Goal: Information Seeking & Learning: Find contact information

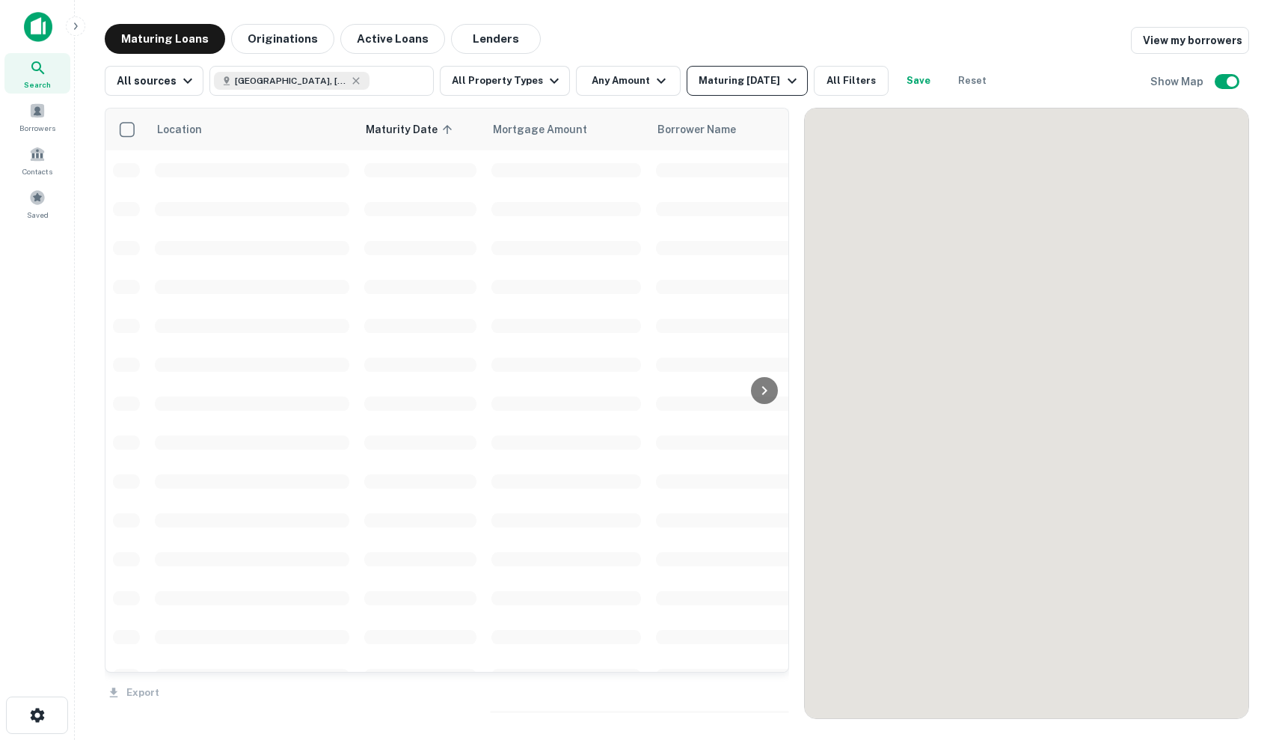
click at [726, 85] on div "Maturing In 6 Months" at bounding box center [749, 81] width 102 height 18
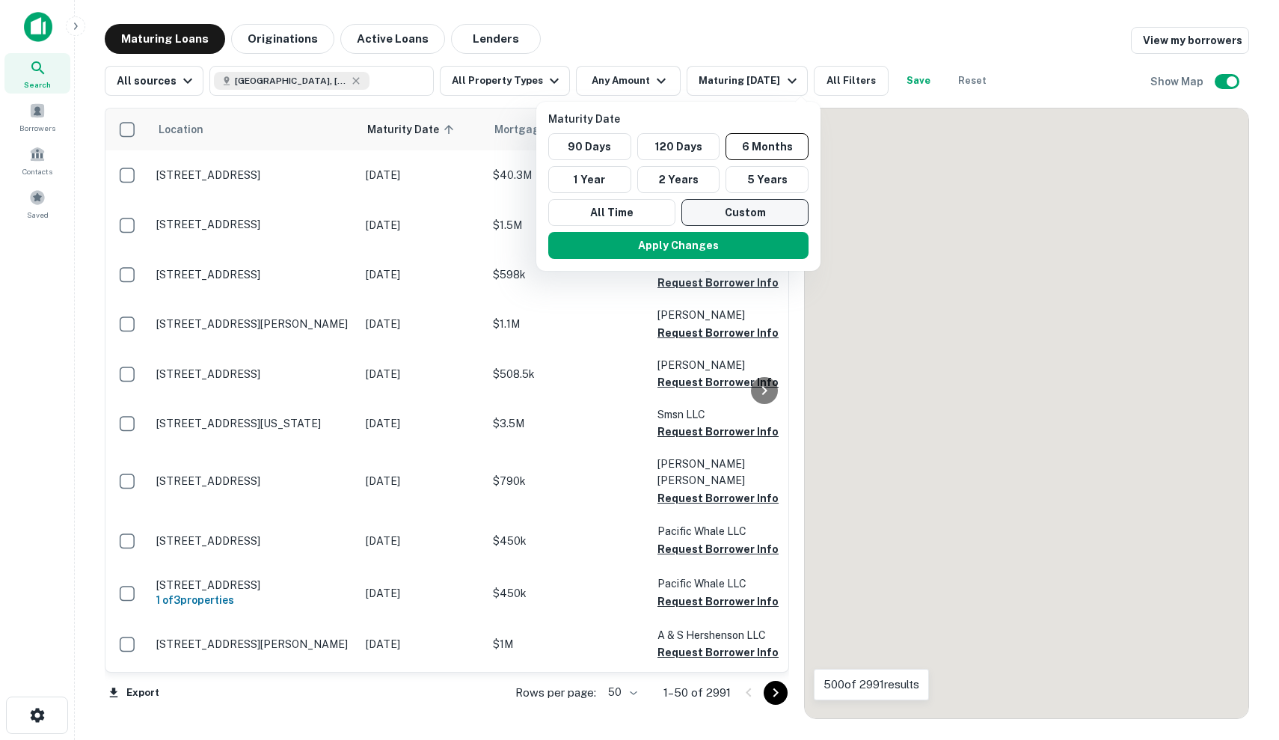
click at [685, 138] on button "120 Days" at bounding box center [678, 146] width 83 height 27
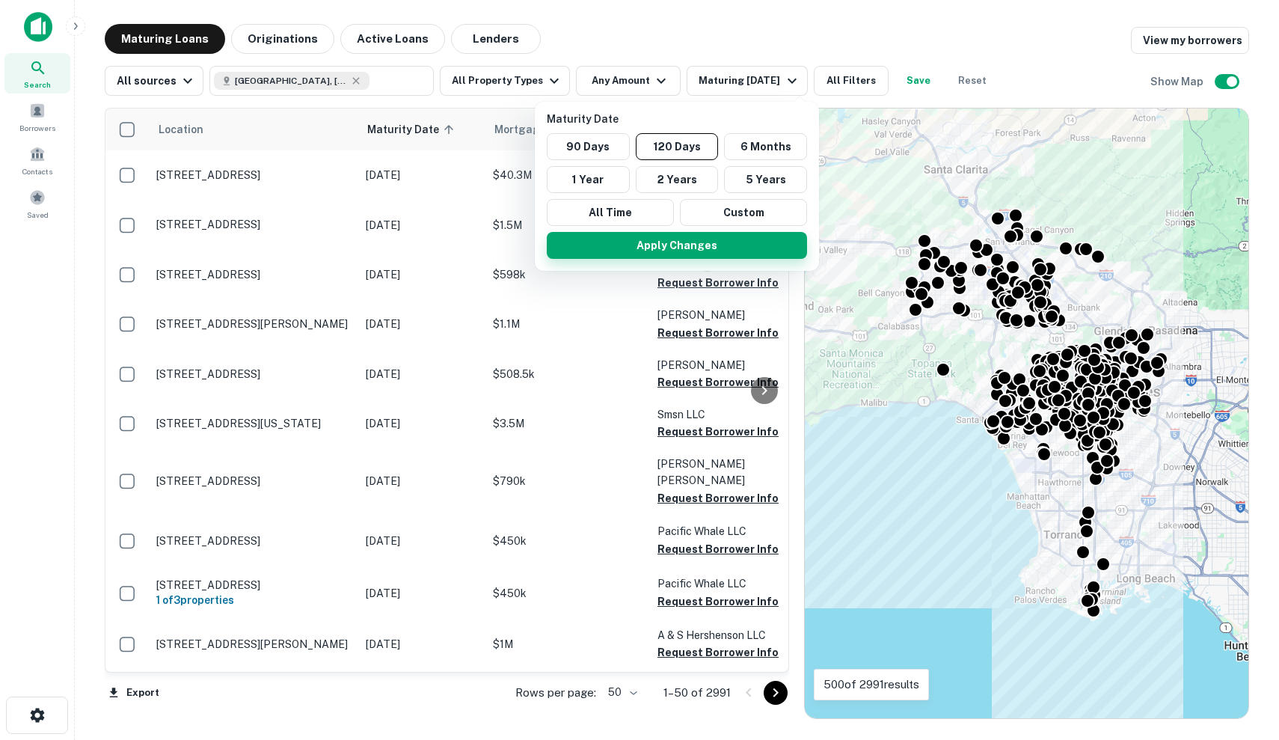
click at [695, 242] on button "Apply Changes" at bounding box center [677, 245] width 260 height 27
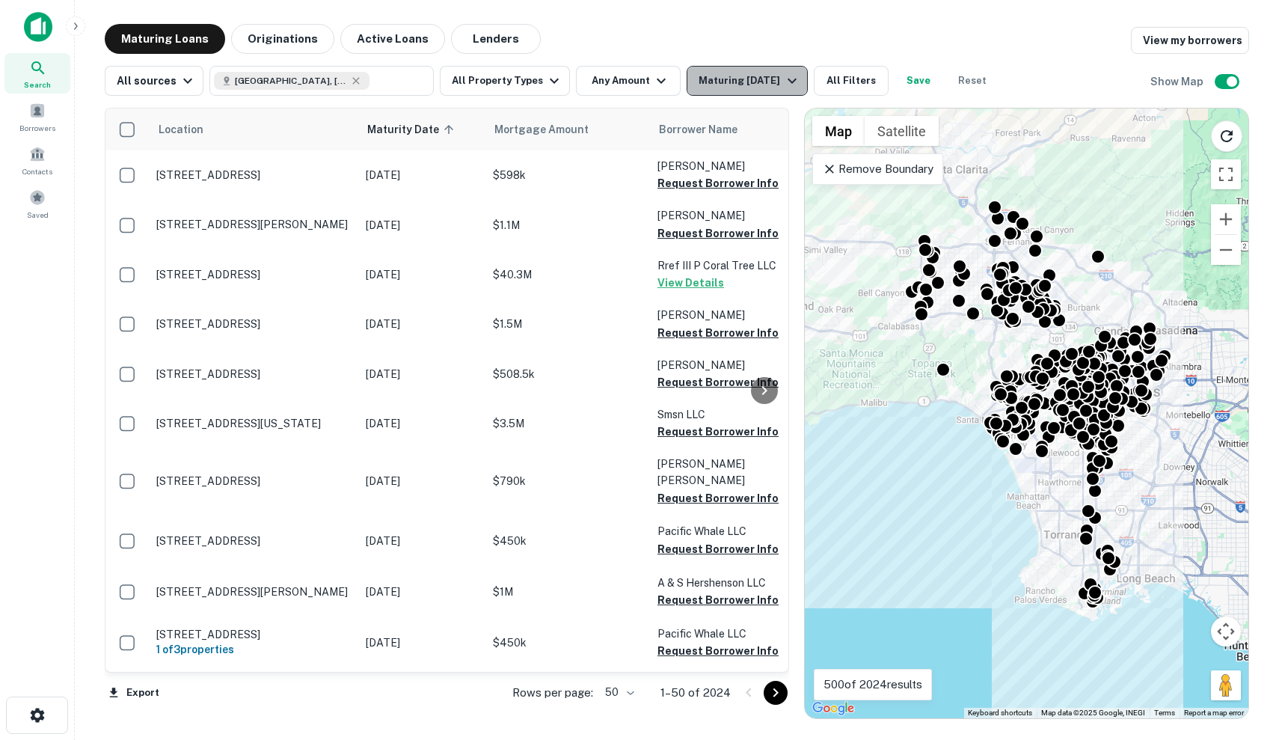
click at [740, 90] on button "Maturing In 120 Days" at bounding box center [747, 81] width 120 height 30
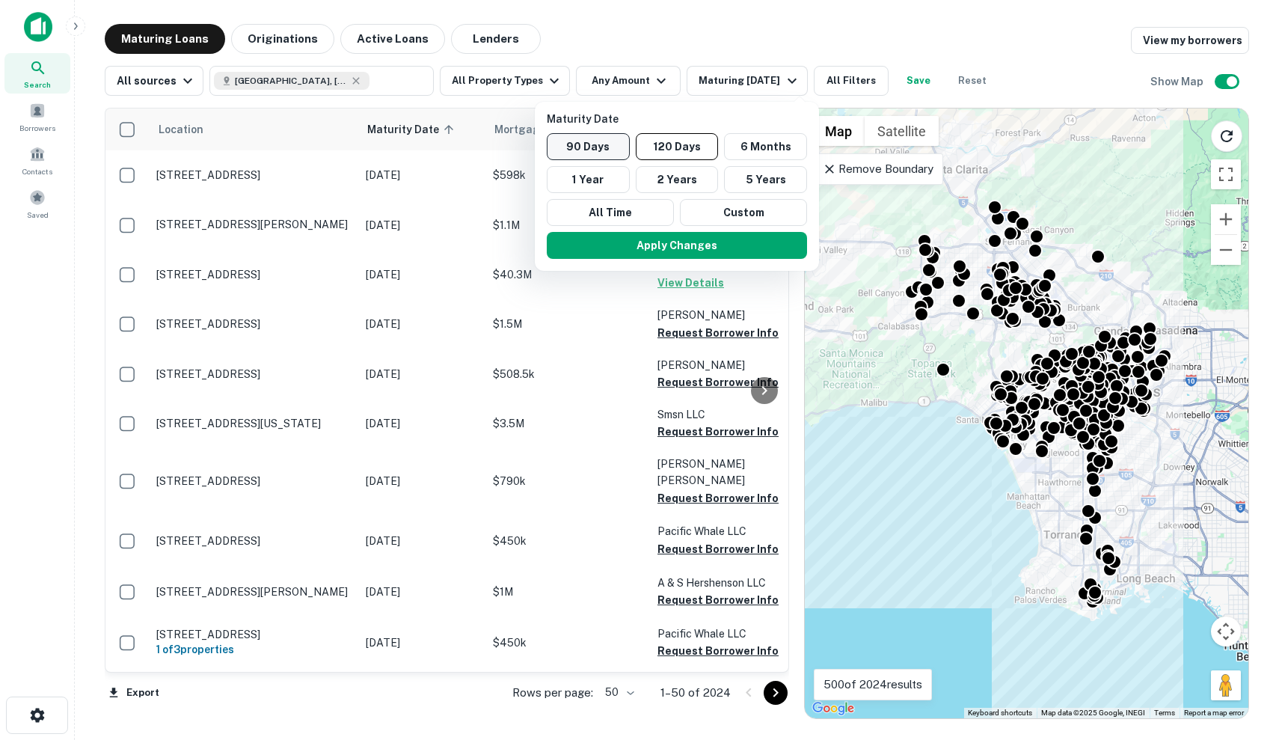
click at [587, 147] on button "90 Days" at bounding box center [588, 146] width 83 height 27
click at [624, 236] on button "Apply Changes" at bounding box center [672, 245] width 260 height 27
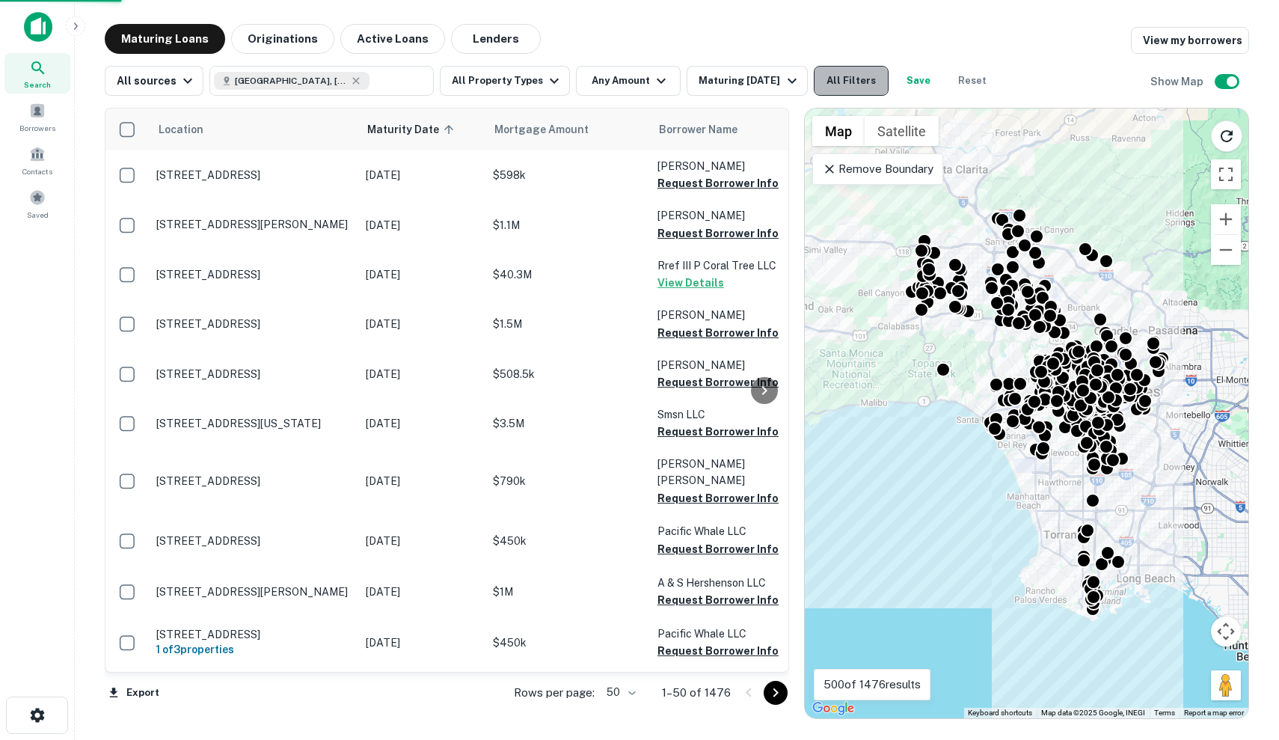
click at [859, 77] on button "All Filters" at bounding box center [851, 81] width 75 height 30
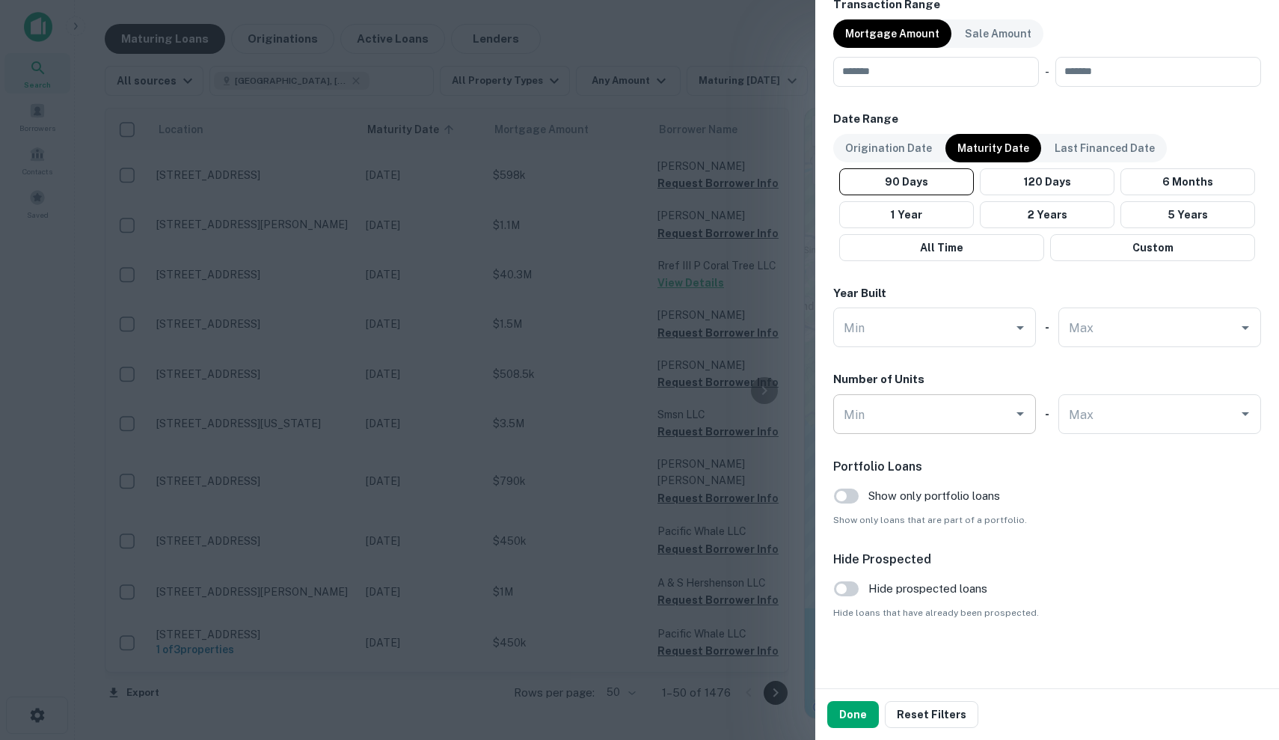
scroll to position [781, 0]
click at [725, 387] on div at bounding box center [639, 370] width 1279 height 740
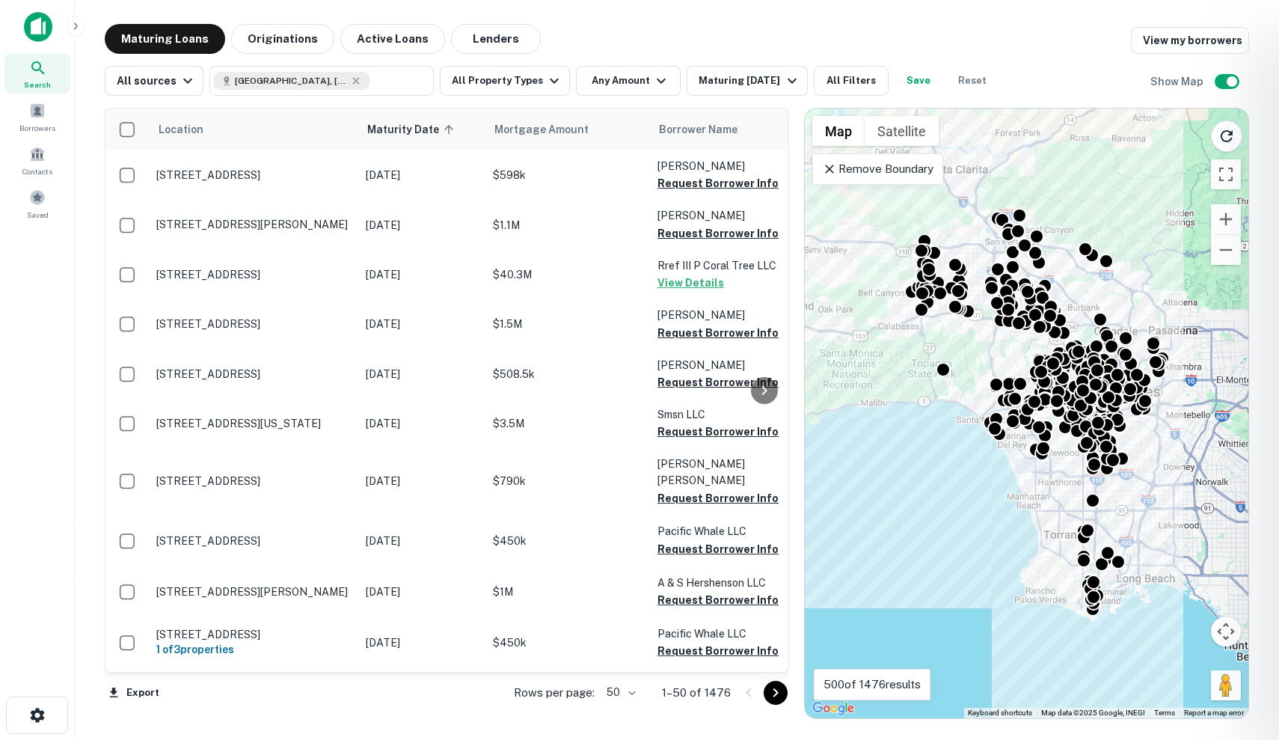
scroll to position [0, 0]
click at [551, 309] on div at bounding box center [639, 370] width 1279 height 740
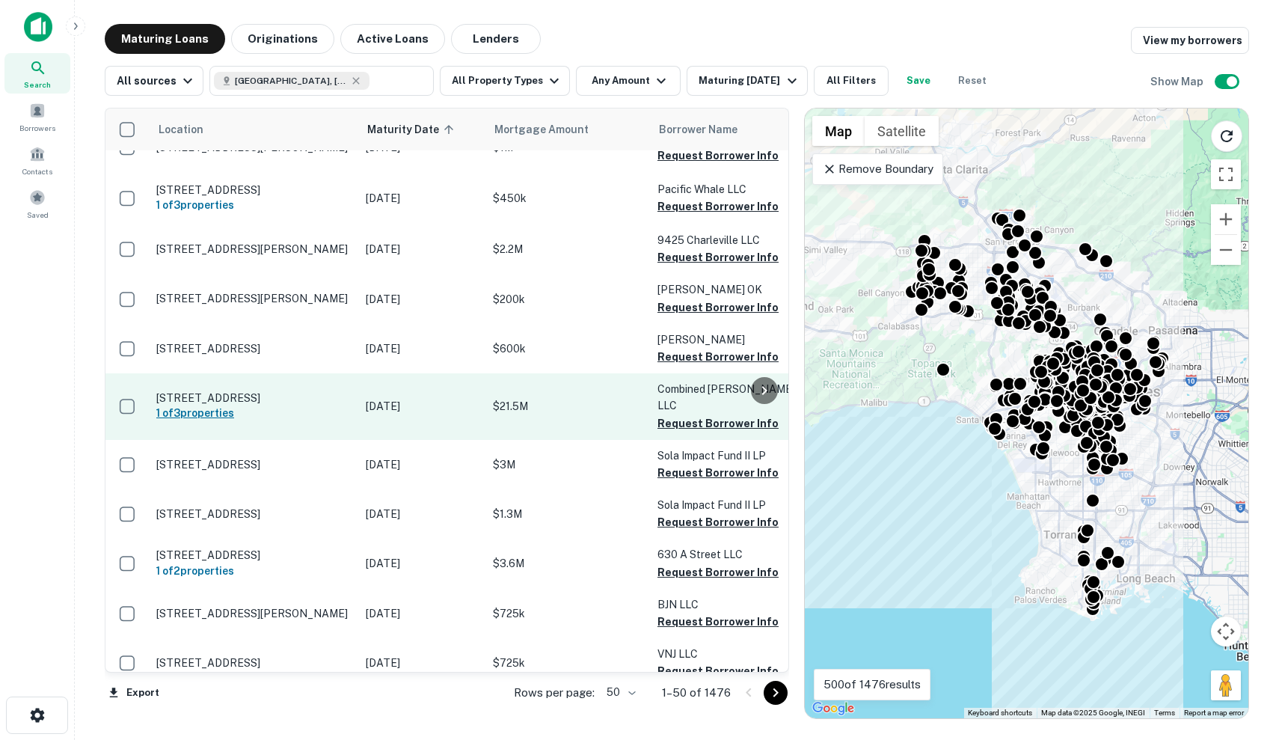
scroll to position [444, 0]
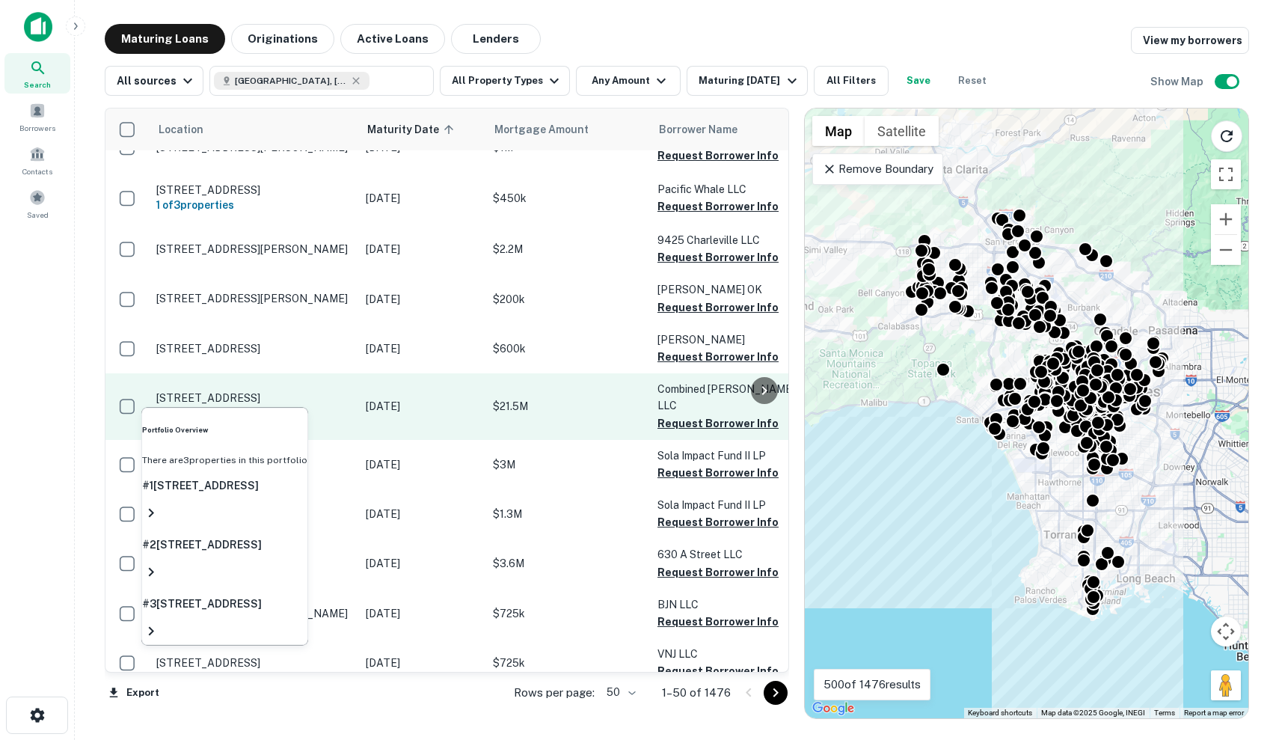
click at [561, 398] on p "$21.5M" at bounding box center [568, 406] width 150 height 16
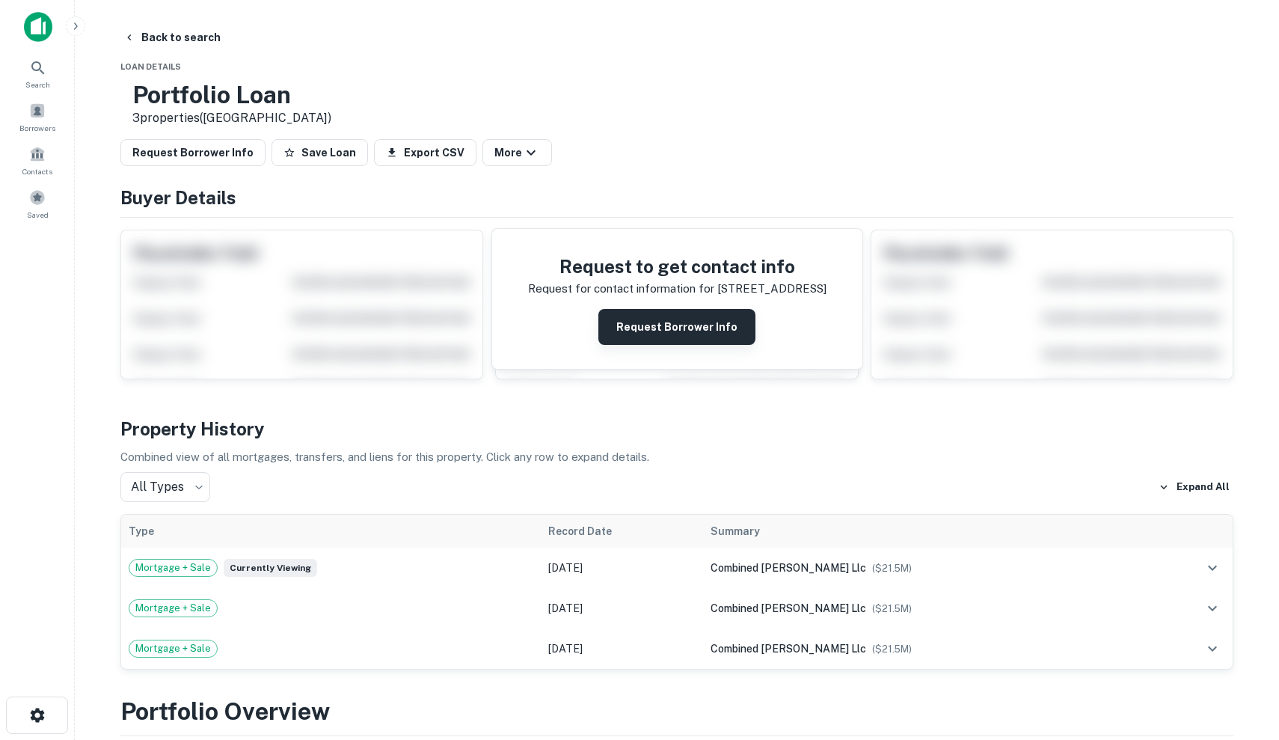
click at [666, 337] on button "Request Borrower Info" at bounding box center [676, 327] width 157 height 36
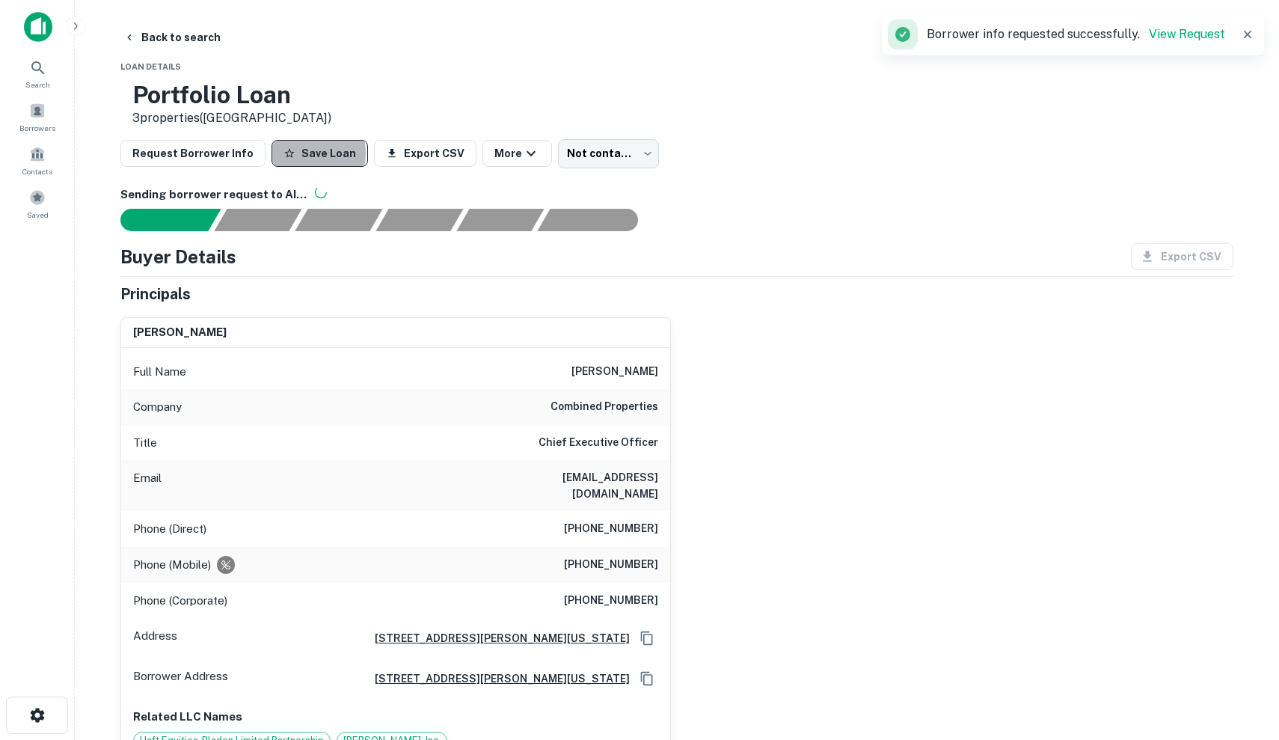
click at [301, 154] on button "Save Loan" at bounding box center [319, 153] width 96 height 27
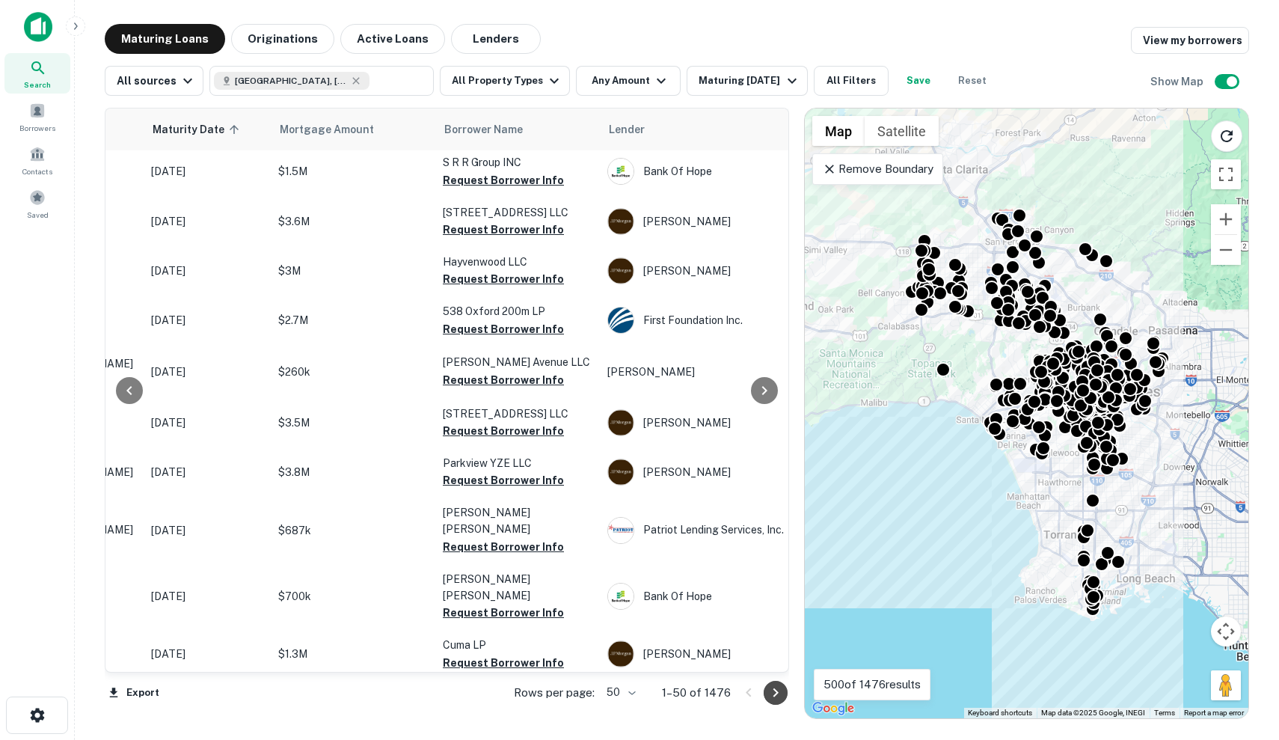
click at [772, 706] on div "Rows per page: 50 ** 1–50 of 1476" at bounding box center [642, 692] width 293 height 40
click at [775, 695] on icon "Go to next page" at bounding box center [775, 692] width 5 height 9
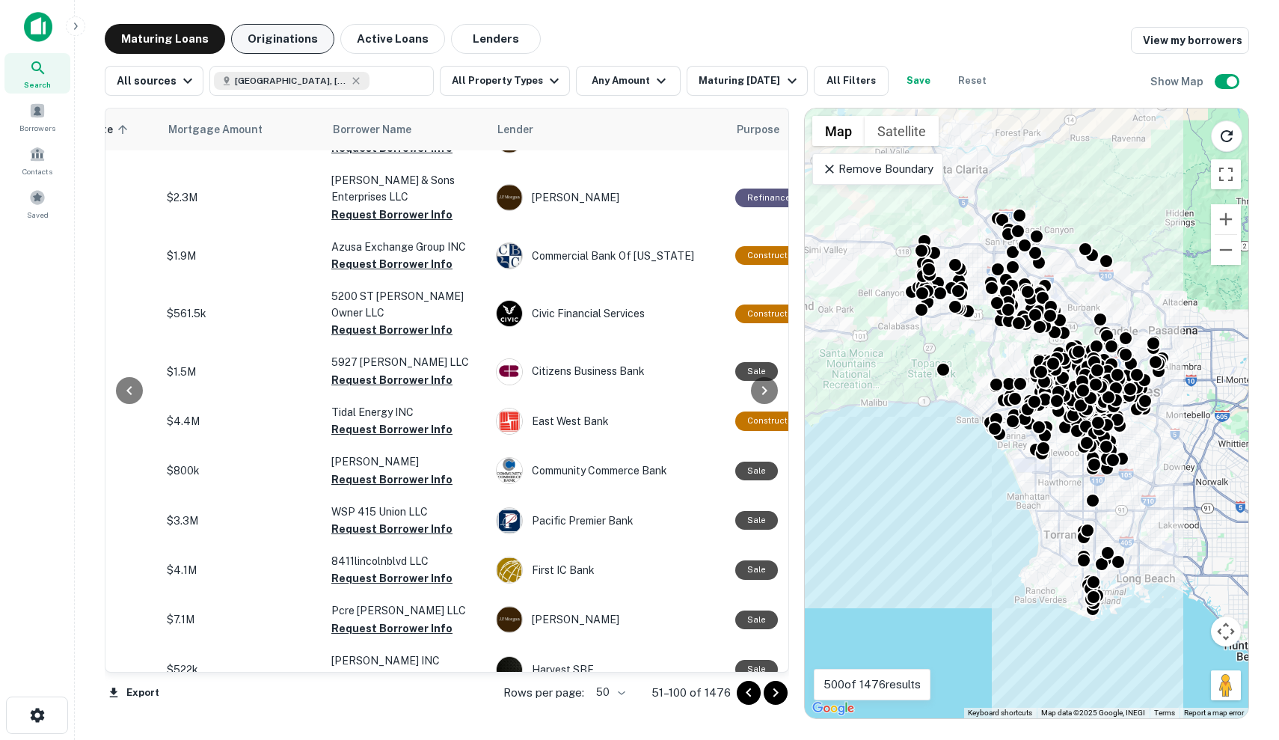
scroll to position [2022, 326]
click at [46, 131] on span "Borrowers" at bounding box center [37, 128] width 36 height 12
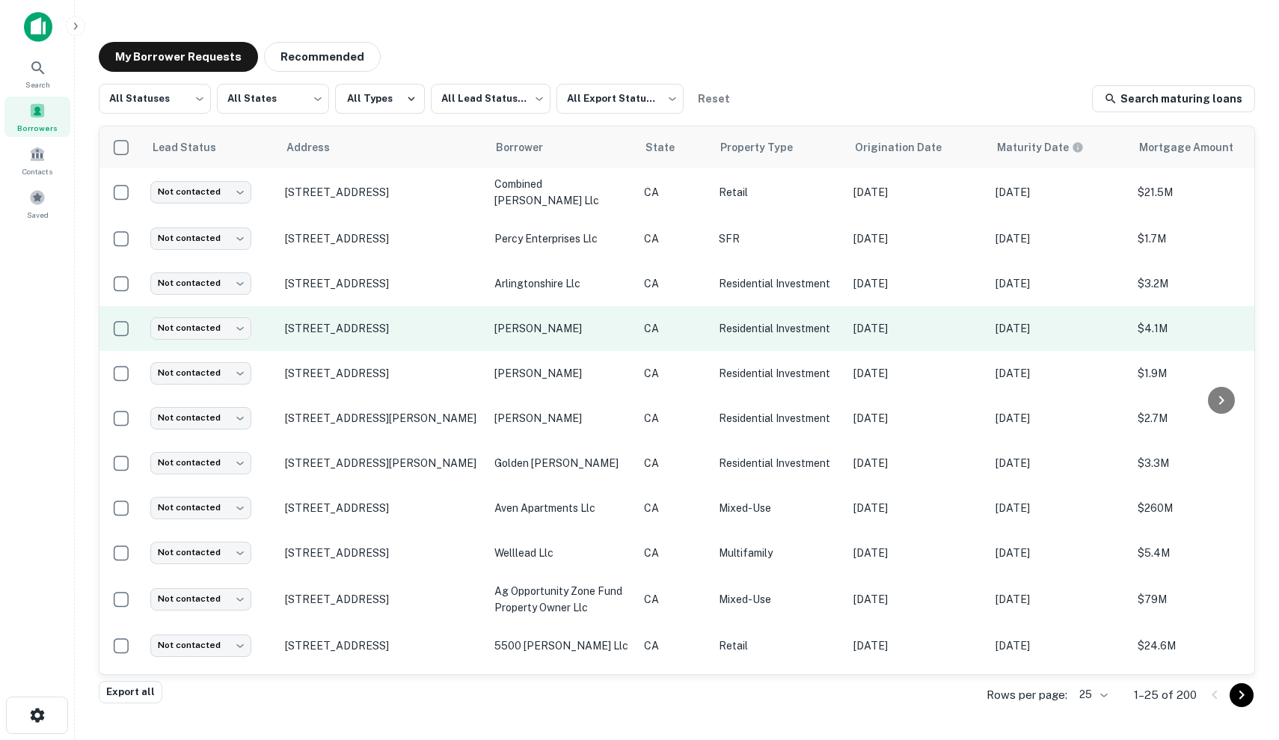
click at [852, 334] on td "[DATE]" at bounding box center [917, 328] width 142 height 45
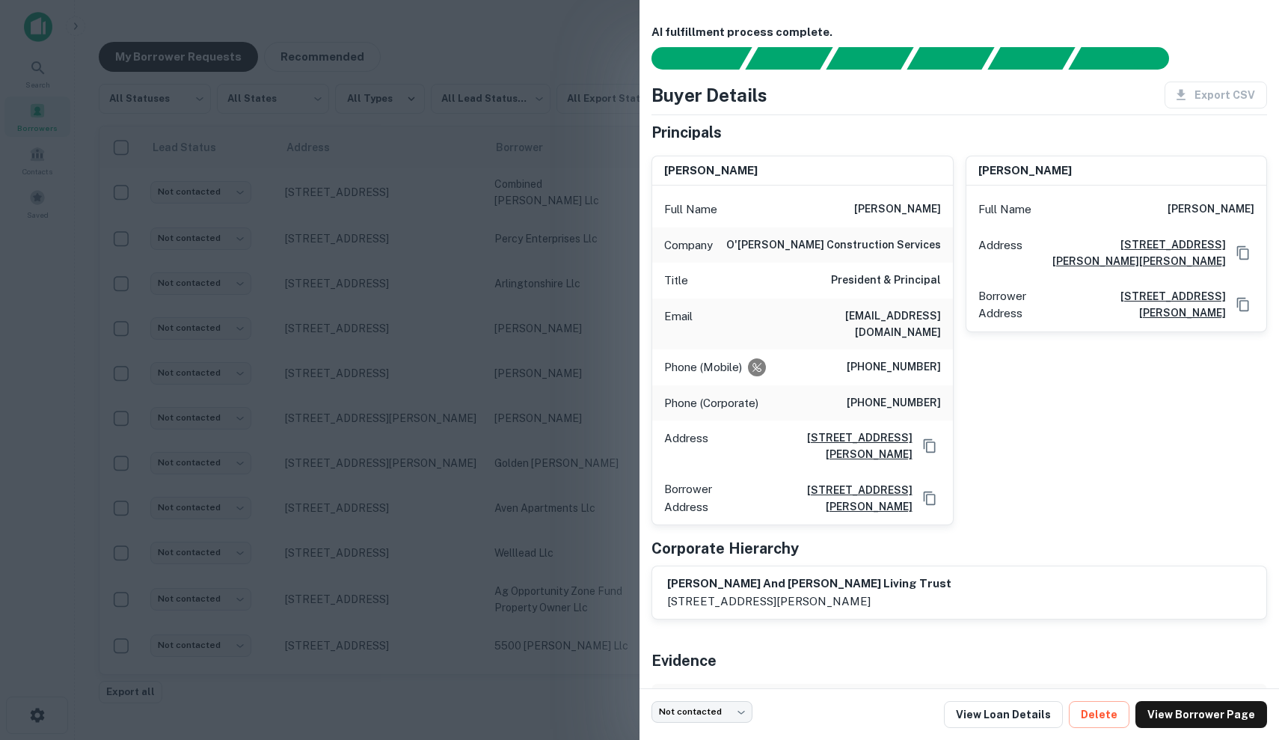
scroll to position [8, 0]
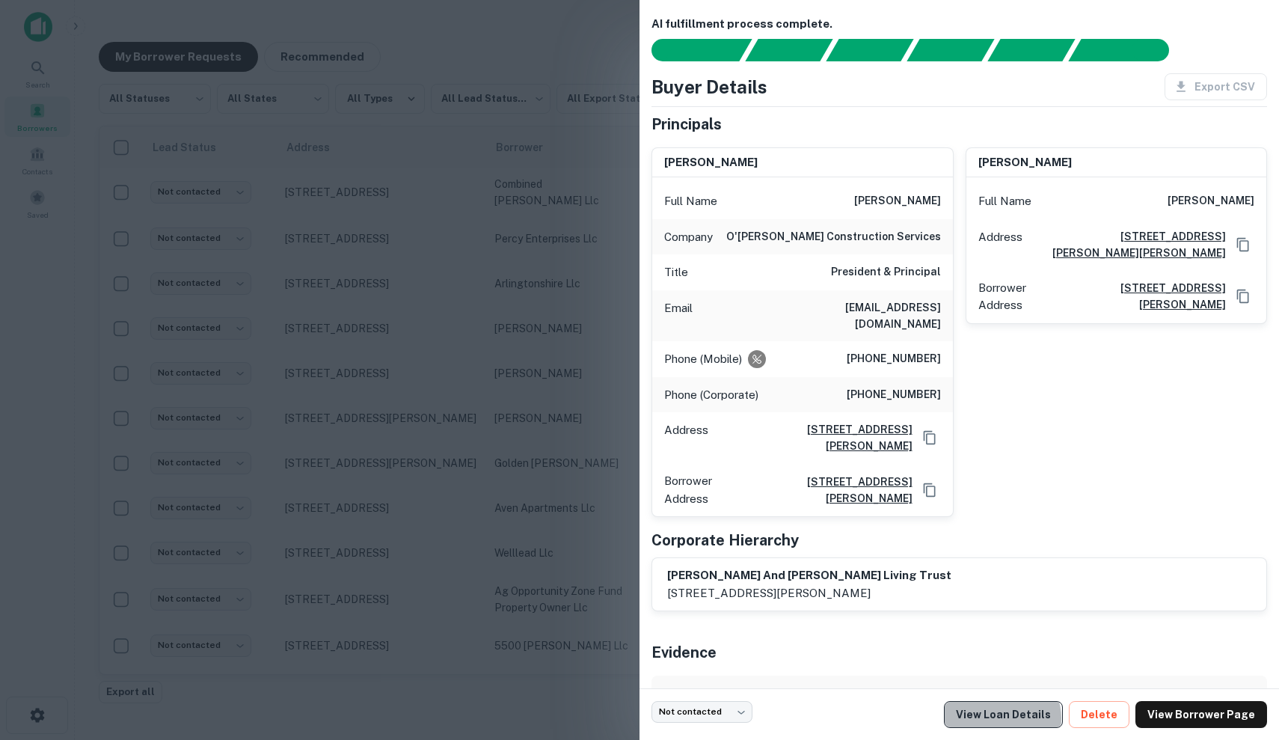
click at [1019, 717] on link "View Loan Details" at bounding box center [1003, 714] width 119 height 27
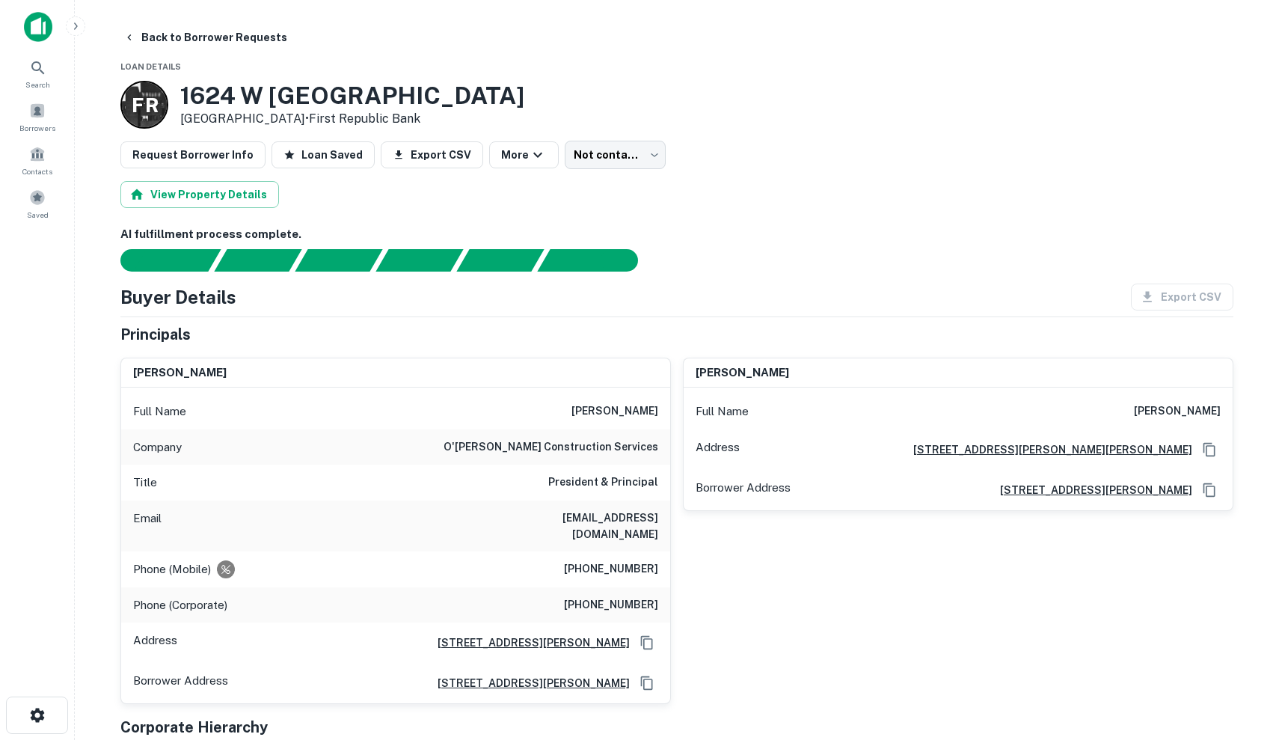
drag, startPoint x: 180, startPoint y: 114, endPoint x: 325, endPoint y: 119, distance: 144.4
click at [325, 119] on p "Newport Beach, CA92663 • First Republic Bank" at bounding box center [352, 119] width 344 height 18
copy p "Newport Beach, CA92663"
click at [310, 112] on p "Newport Beach, CA92663 • First Republic Bank" at bounding box center [352, 119] width 344 height 18
drag, startPoint x: 194, startPoint y: 90, endPoint x: 479, endPoint y: 84, distance: 285.0
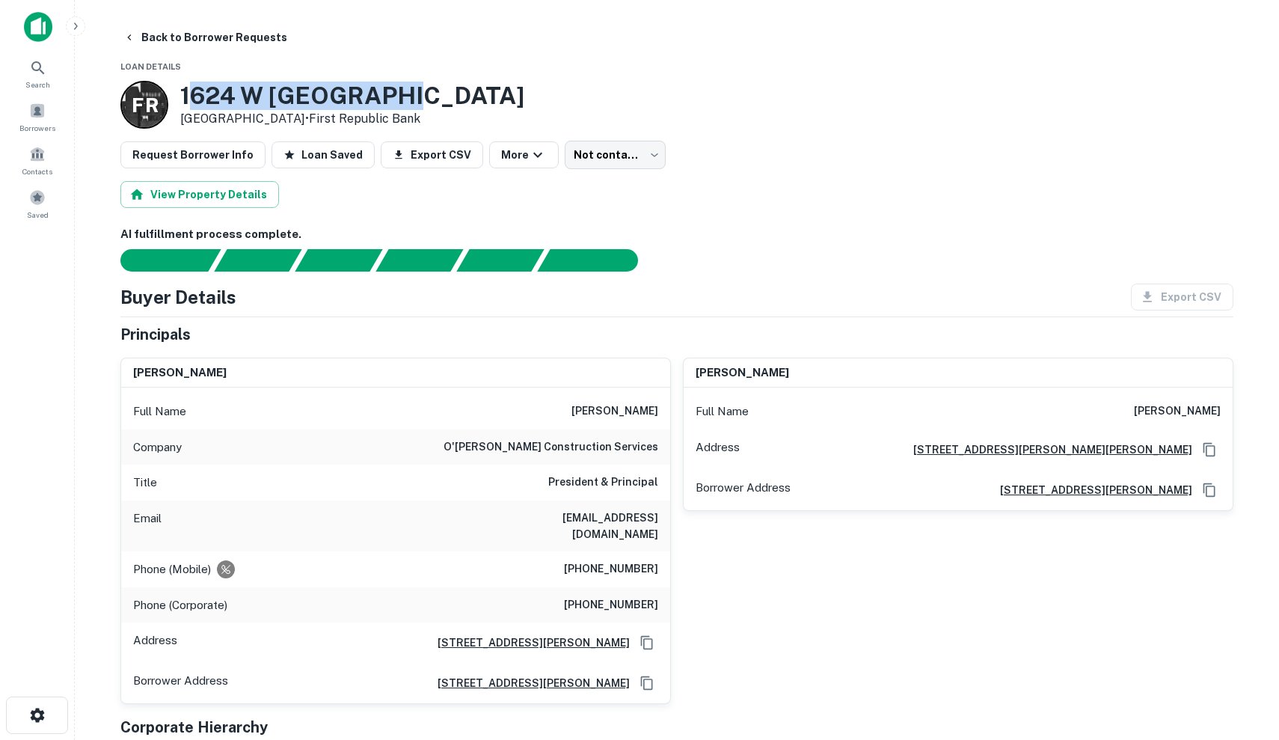
click at [479, 84] on div "F R 1624 W OCEANFRONT Newport Beach, CA92663 • First Republic Bank" at bounding box center [676, 105] width 1113 height 48
drag, startPoint x: 479, startPoint y: 84, endPoint x: 179, endPoint y: 90, distance: 299.2
click at [179, 90] on div "F R 1624 W OCEANFRONT Newport Beach, CA92663 • First Republic Bank" at bounding box center [676, 105] width 1113 height 48
copy h3 "1624 W OCEANFRONT"
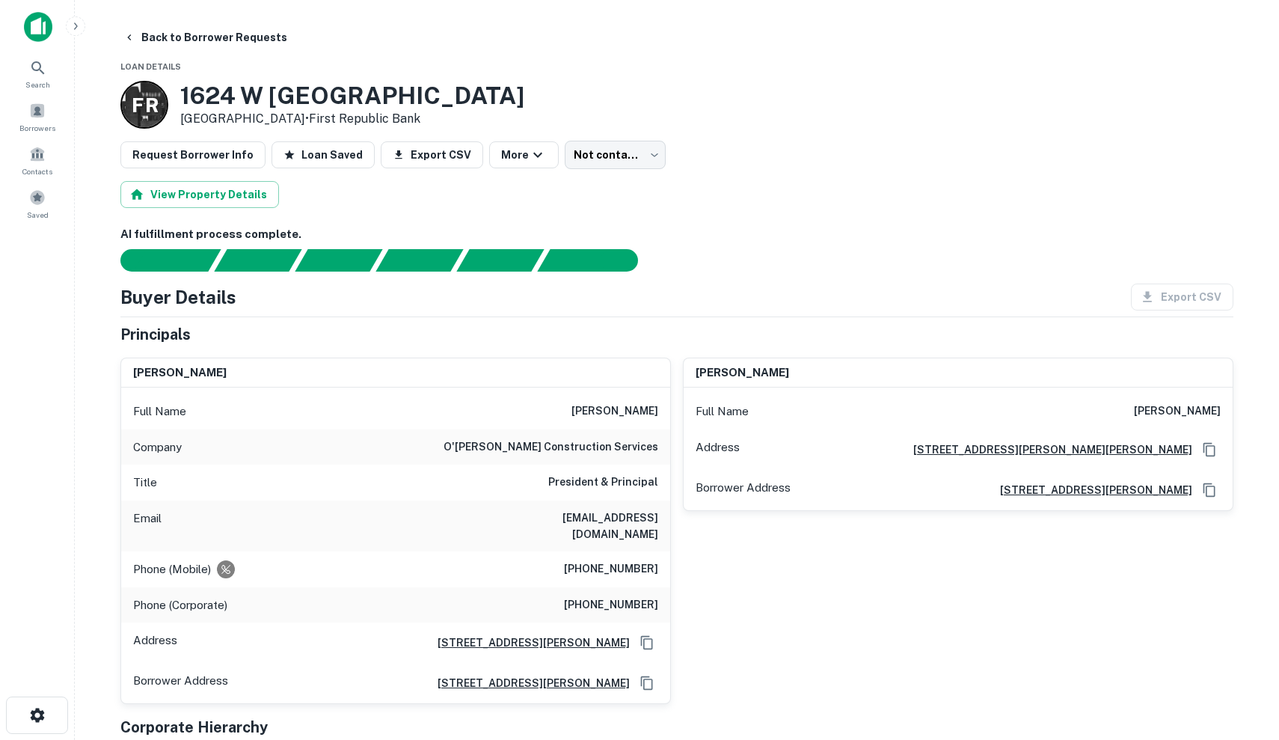
click at [796, 663] on div "kori a. o'brien Full Name kori a. o'brien Address 2996 Eaton Ave, San Carlos, C…" at bounding box center [952, 525] width 562 height 359
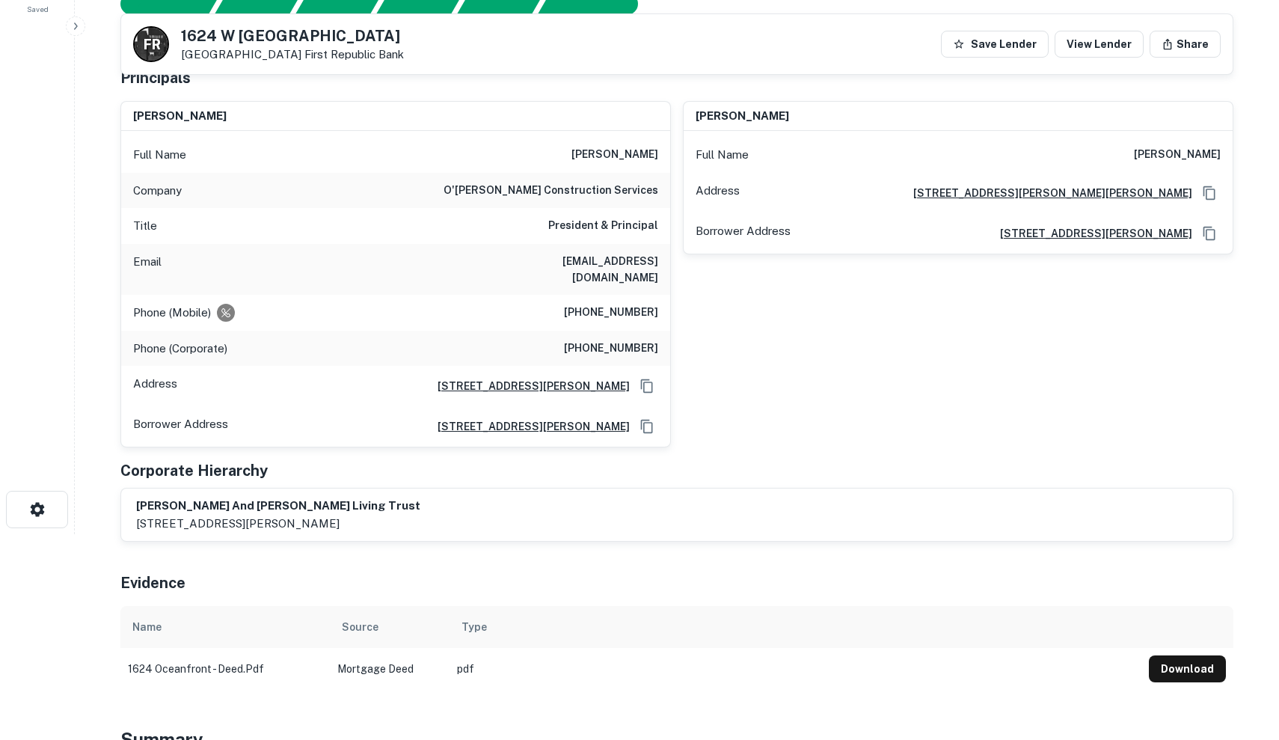
scroll to position [203, 0]
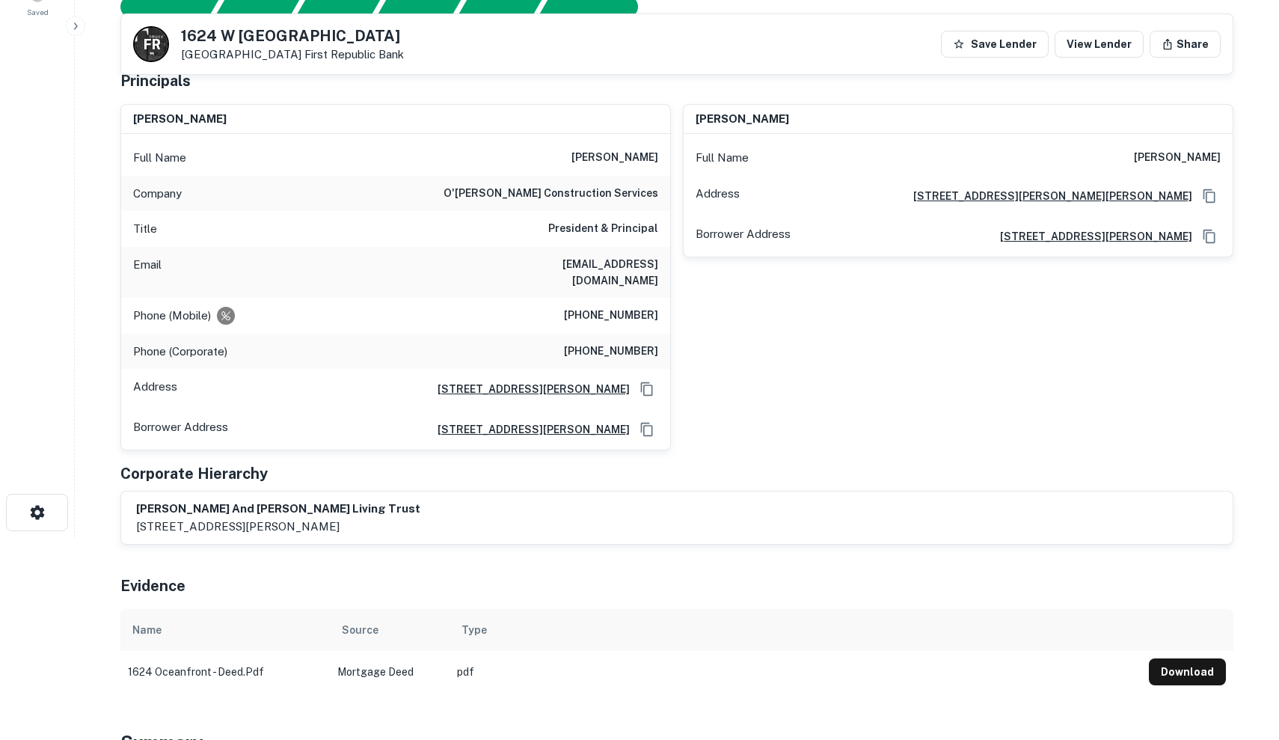
click at [573, 147] on div "Full Name thomas p. o'brien" at bounding box center [395, 158] width 549 height 36
click at [574, 157] on h6 "thomas p. o'brien" at bounding box center [614, 158] width 87 height 18
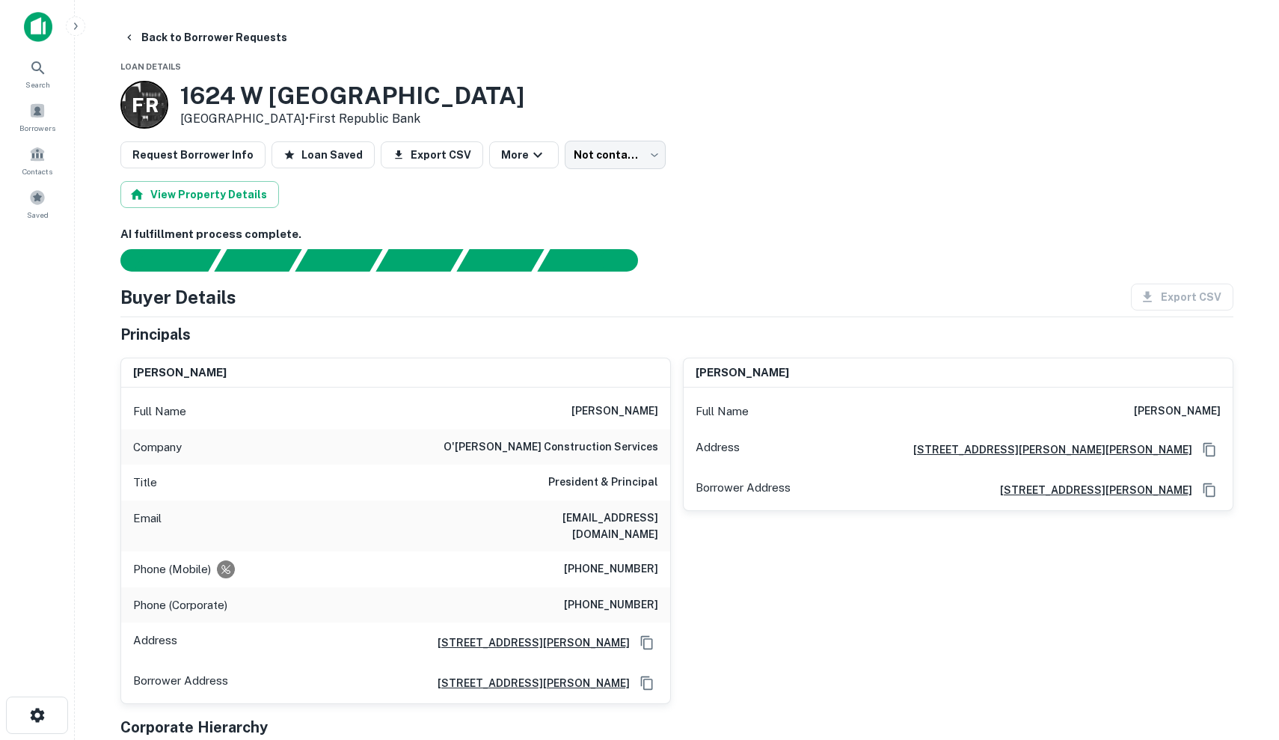
scroll to position [0, 0]
drag, startPoint x: 468, startPoint y: 446, endPoint x: 652, endPoint y: 443, distance: 184.0
click at [652, 443] on h6 "o'brien robinson construction services" at bounding box center [550, 447] width 215 height 18
drag, startPoint x: 661, startPoint y: 445, endPoint x: 455, endPoint y: 445, distance: 205.7
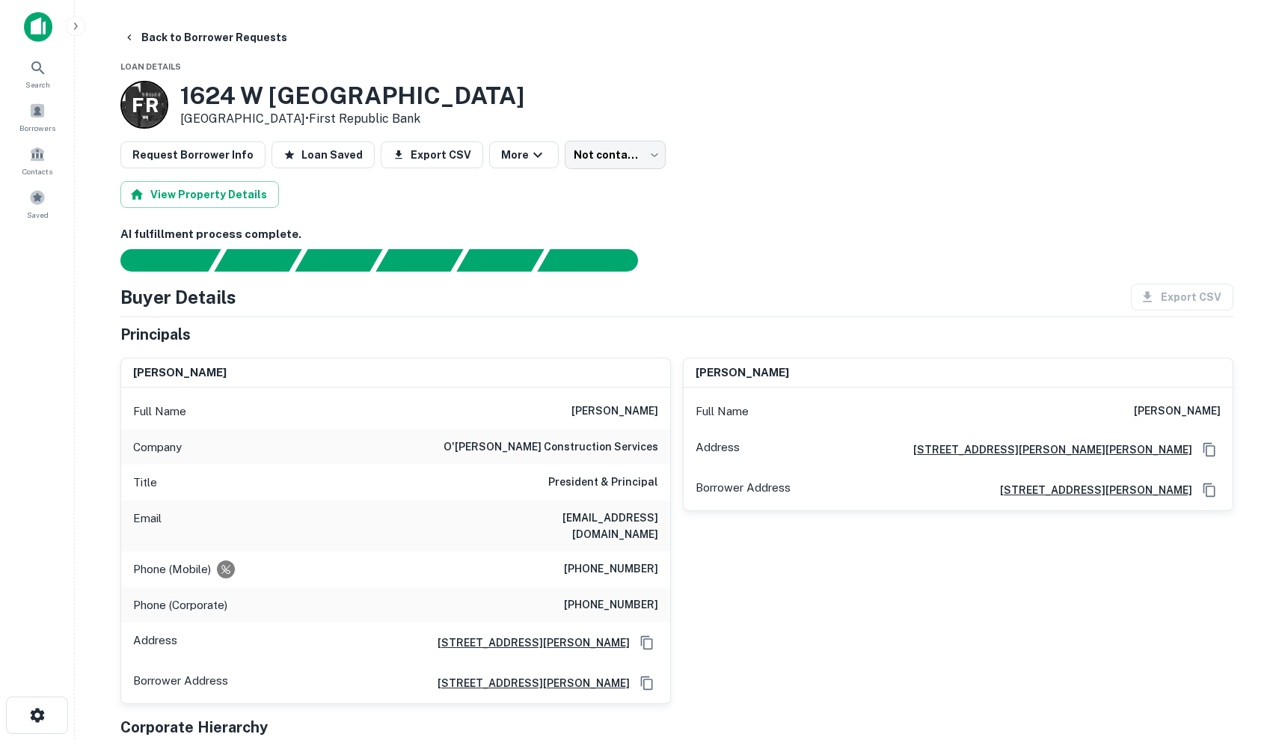
click at [455, 445] on div "Company o'brien robinson construction services" at bounding box center [395, 447] width 549 height 36
copy h6 "o'brien robinson construction services"
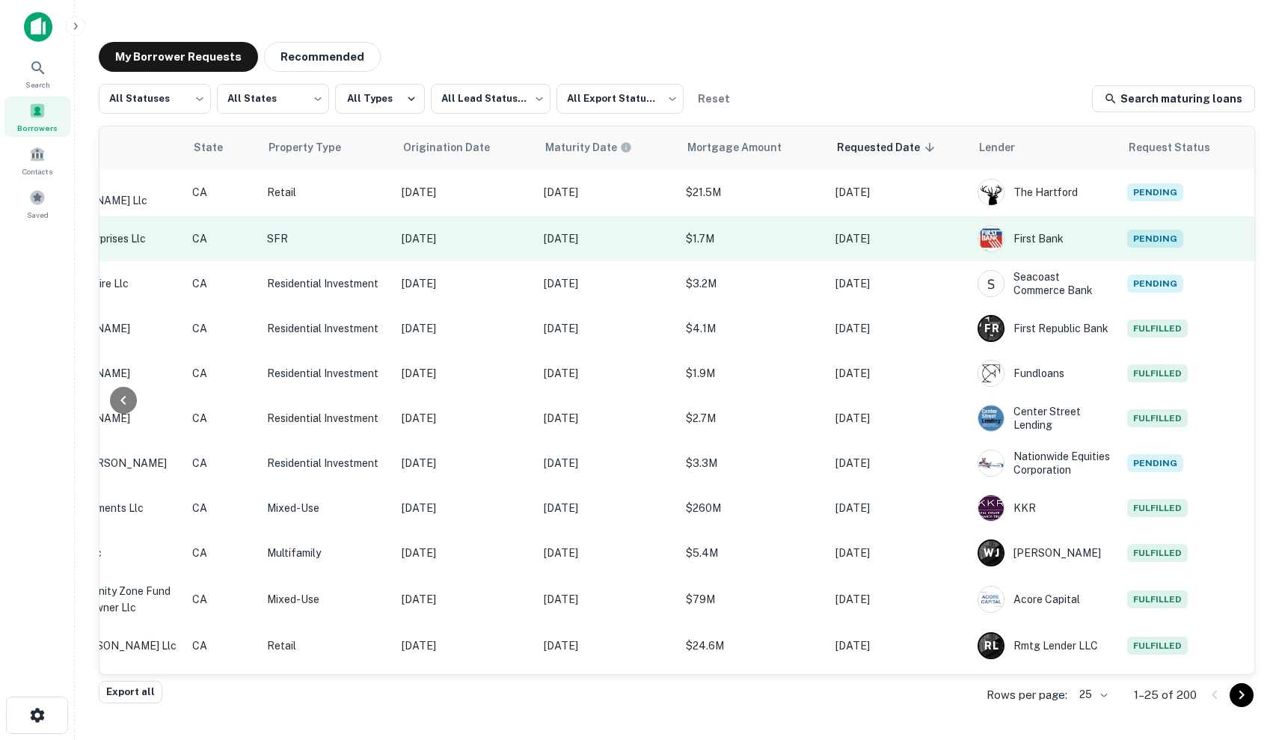
scroll to position [0, 452]
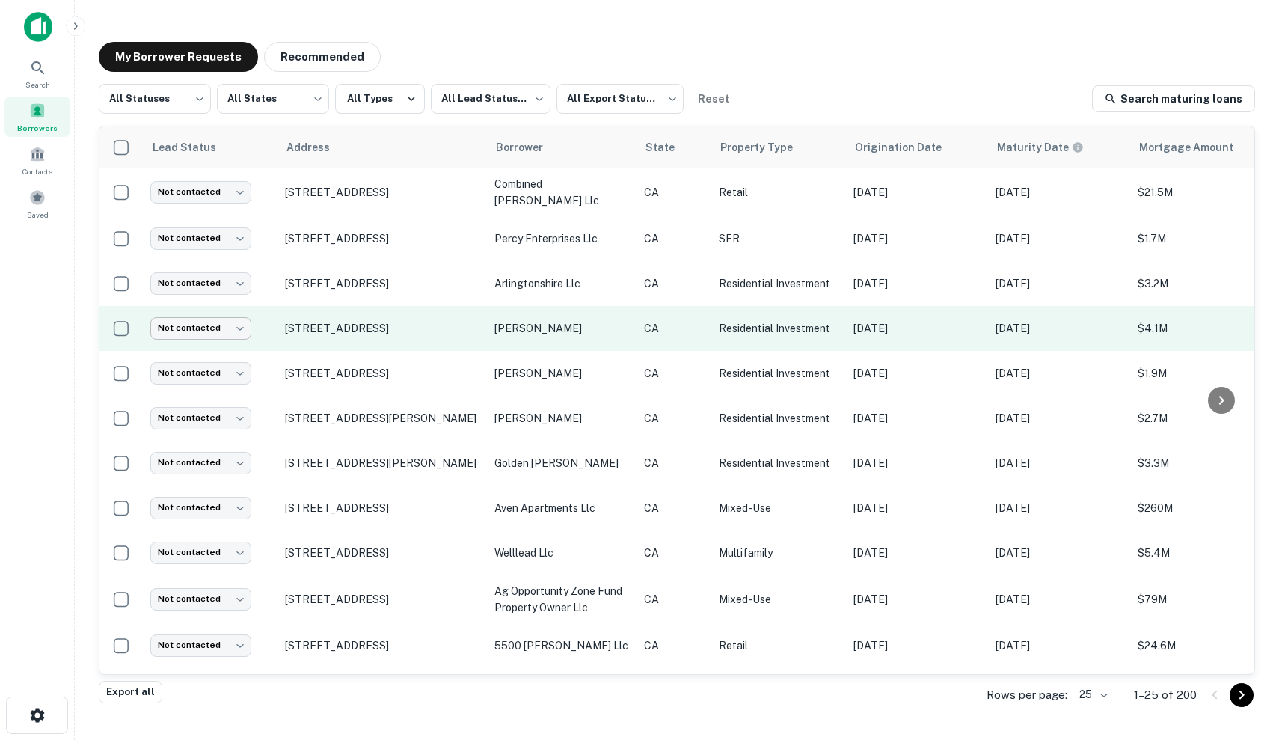
click at [230, 325] on body "Search Borrowers Contacts Saved My Borrower Requests Recommended All Statuses *…" at bounding box center [639, 370] width 1279 height 740
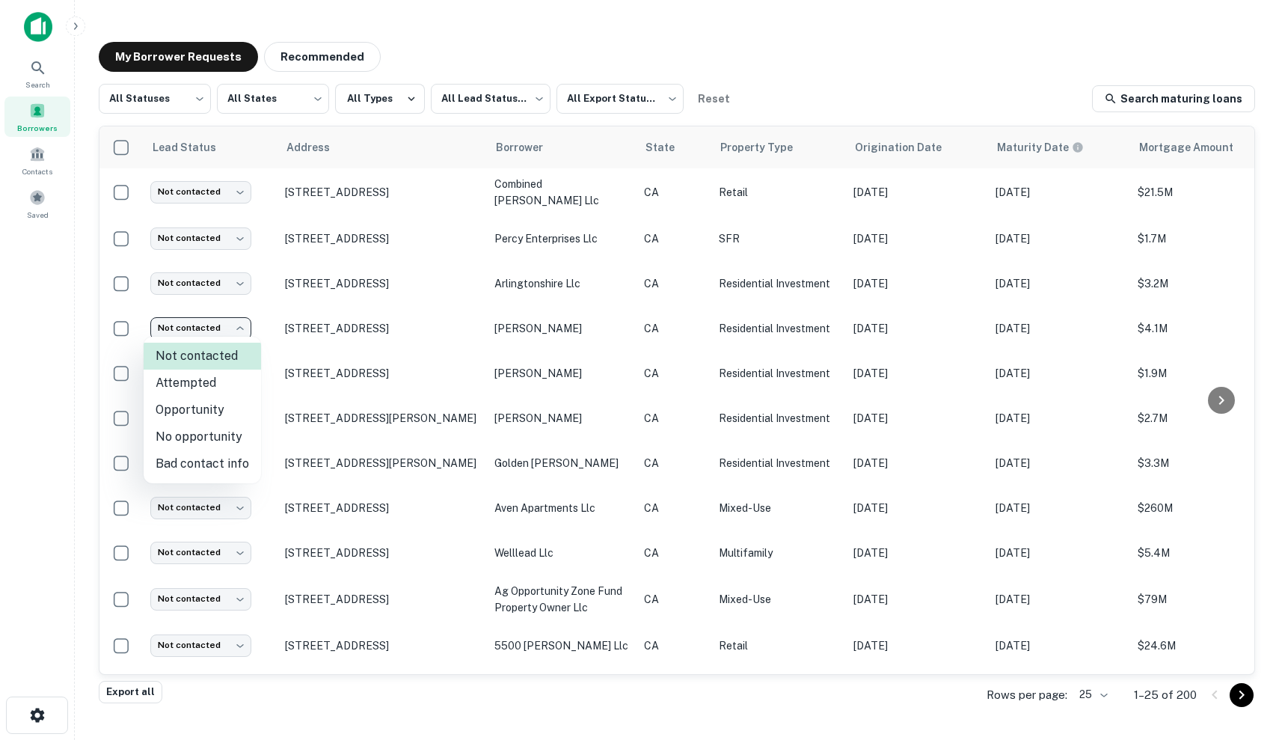
click at [212, 379] on li "Attempted" at bounding box center [202, 382] width 117 height 27
type input "*********"
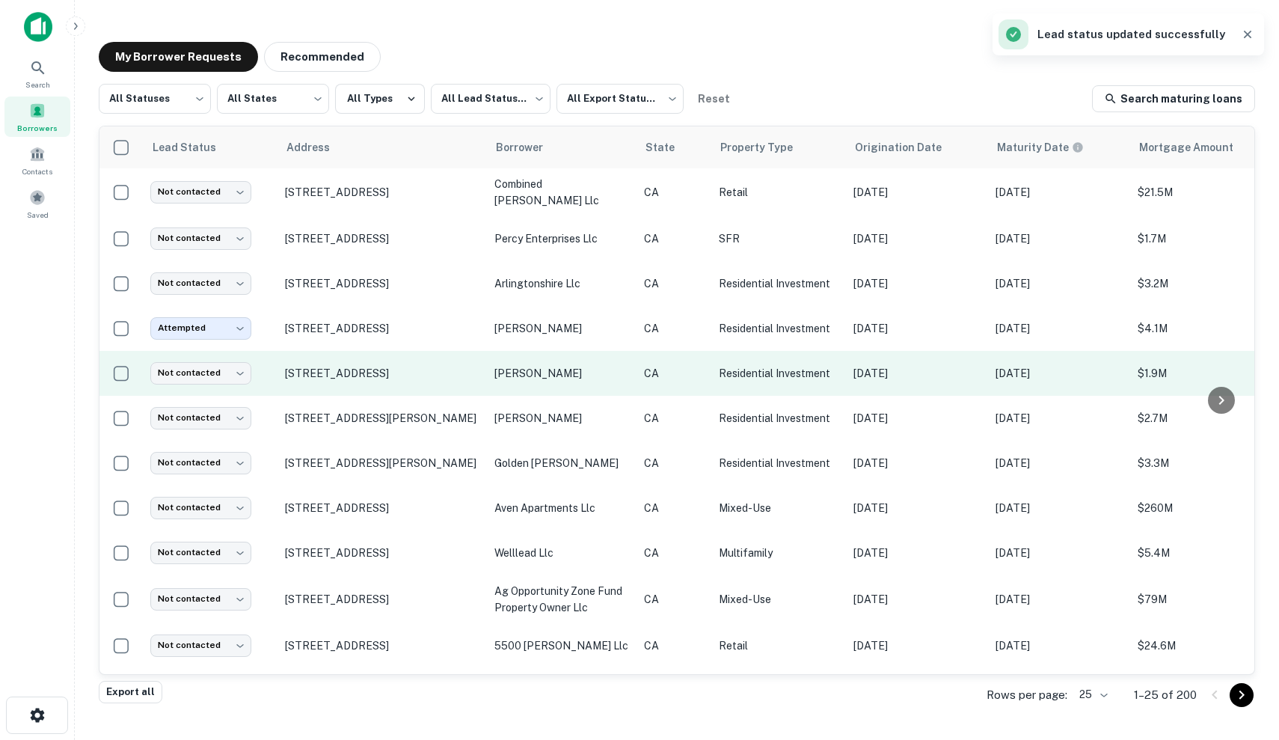
click at [497, 378] on p "[PERSON_NAME]" at bounding box center [561, 373] width 135 height 16
